Goal: Task Accomplishment & Management: Use online tool/utility

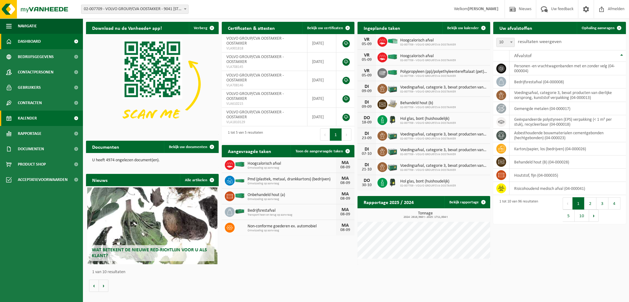
click at [47, 118] on link "Kalender" at bounding box center [41, 117] width 83 height 15
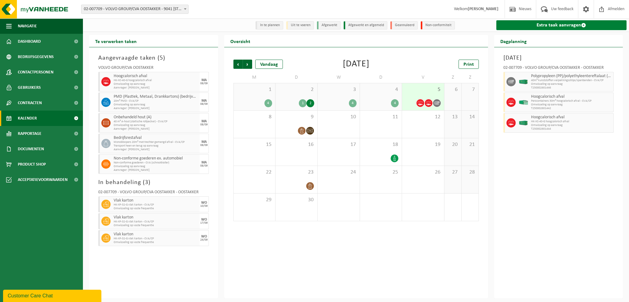
click at [543, 27] on link "Extra taak aanvragen" at bounding box center [561, 25] width 130 height 10
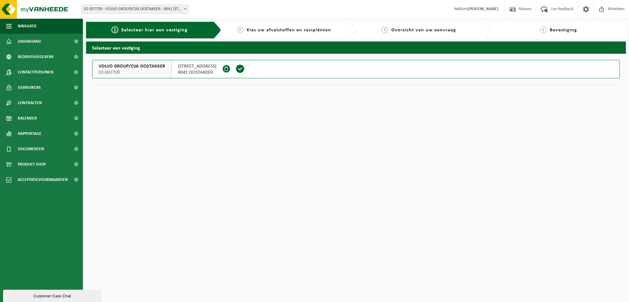
click at [123, 68] on span "VOLVO GROUP/CVA OOSTAKKER" at bounding box center [132, 66] width 67 height 6
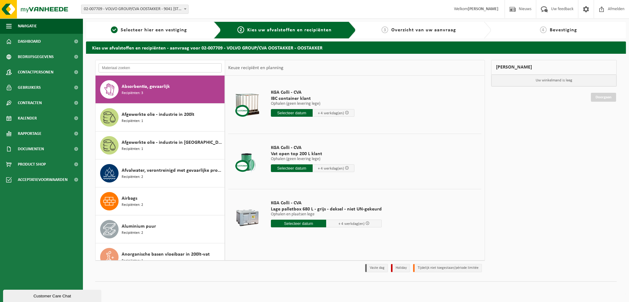
click at [134, 68] on input "text" at bounding box center [160, 67] width 123 height 9
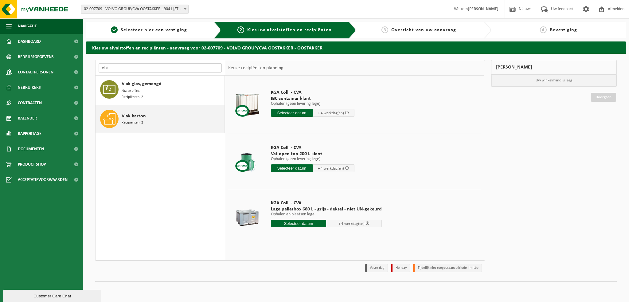
type input "vlak"
click at [133, 120] on span "Recipiënten: 2" at bounding box center [132, 123] width 21 height 6
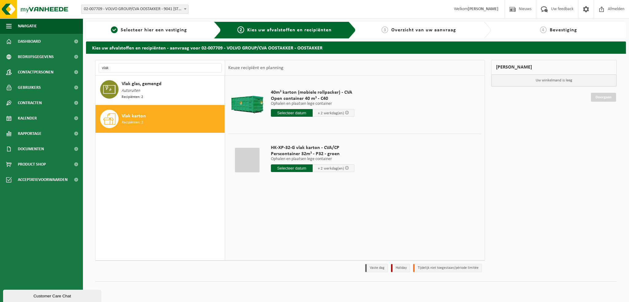
click at [290, 166] on input "text" at bounding box center [292, 168] width 42 height 8
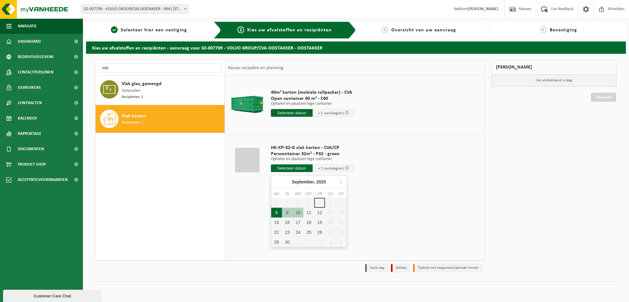
click at [275, 211] on div "8" at bounding box center [276, 212] width 11 height 10
type input "Van 2025-09-08"
type input "2025-09-08"
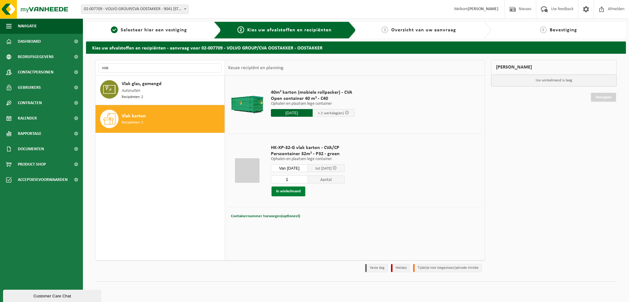
click at [286, 194] on button "In winkelmand" at bounding box center [288, 191] width 34 height 10
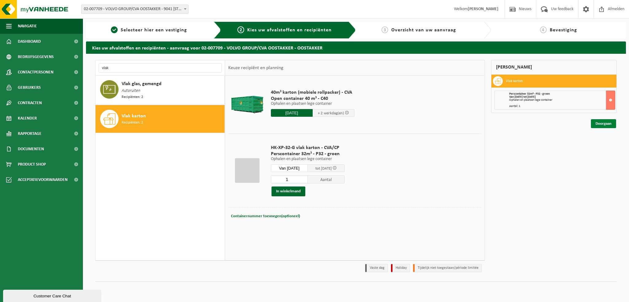
click at [601, 121] on link "Doorgaan" at bounding box center [603, 123] width 25 height 9
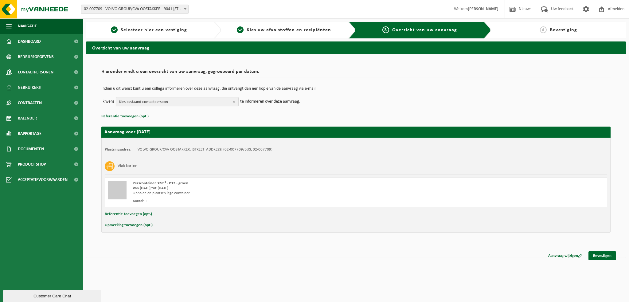
click at [232, 103] on button "Kies bestaand contactpersoon" at bounding box center [177, 101] width 123 height 9
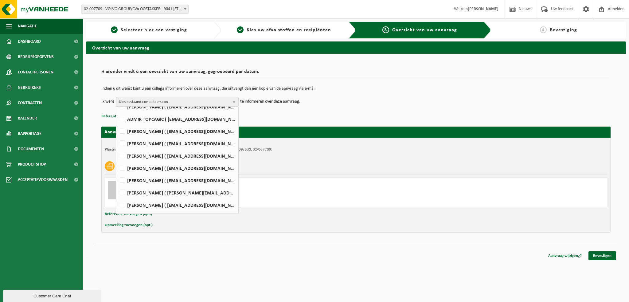
scroll to position [334, 0]
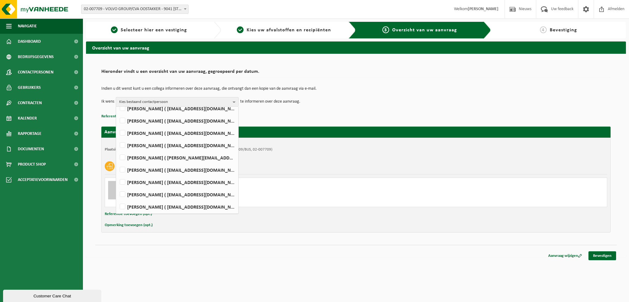
click at [470, 277] on html "Vestiging: 02-007709 - VOLVO GROUP/CVA OOSTAKKER - 9041 OOSTAKKER, [STREET_ADDR…" at bounding box center [314, 151] width 629 height 302
click at [600, 253] on link "Bevestigen" at bounding box center [602, 255] width 28 height 9
